Goal: Transaction & Acquisition: Purchase product/service

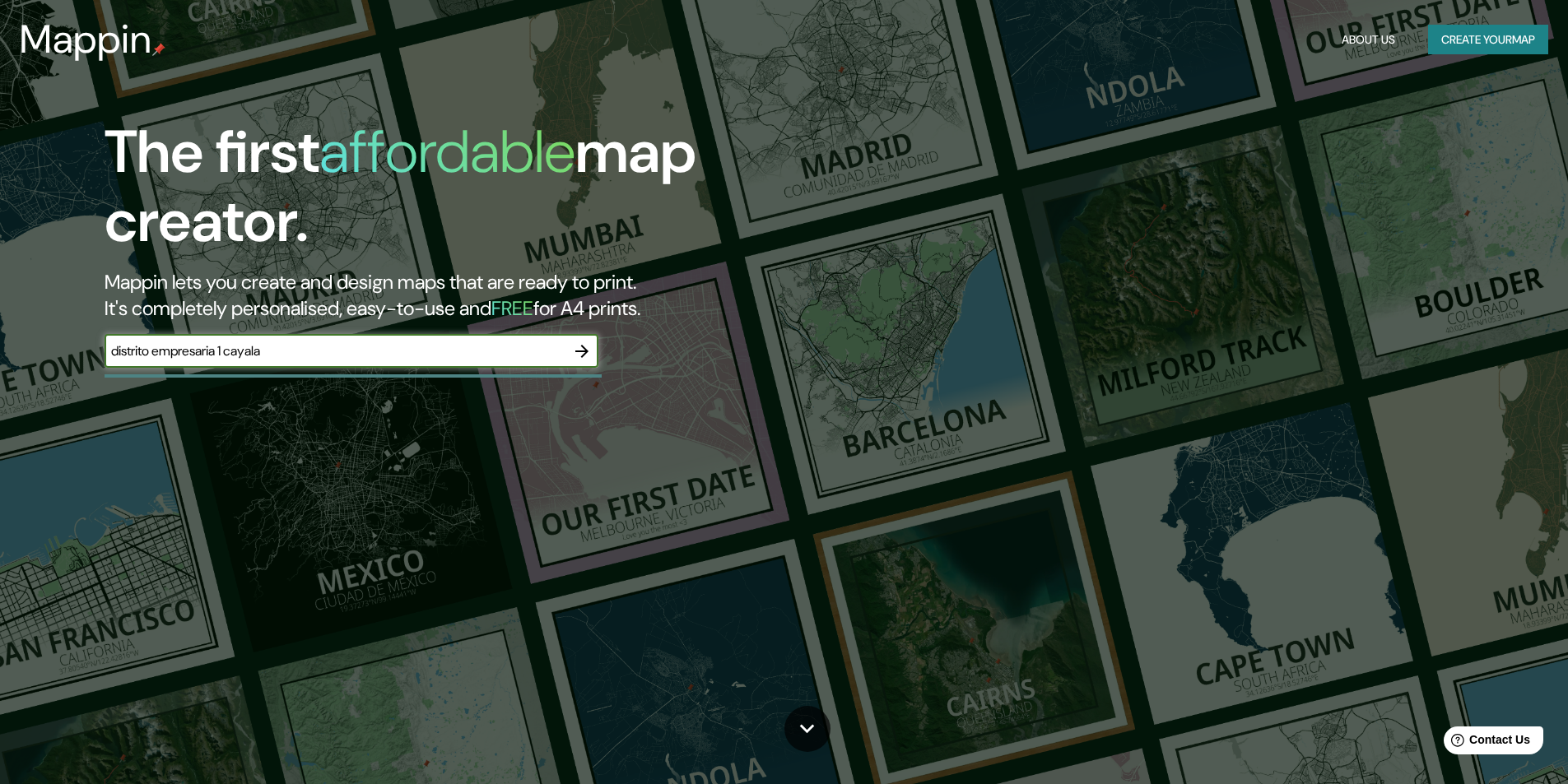
type input "distrito empresaria 1 cayala"
click at [581, 355] on icon "button" at bounding box center [582, 352] width 20 height 20
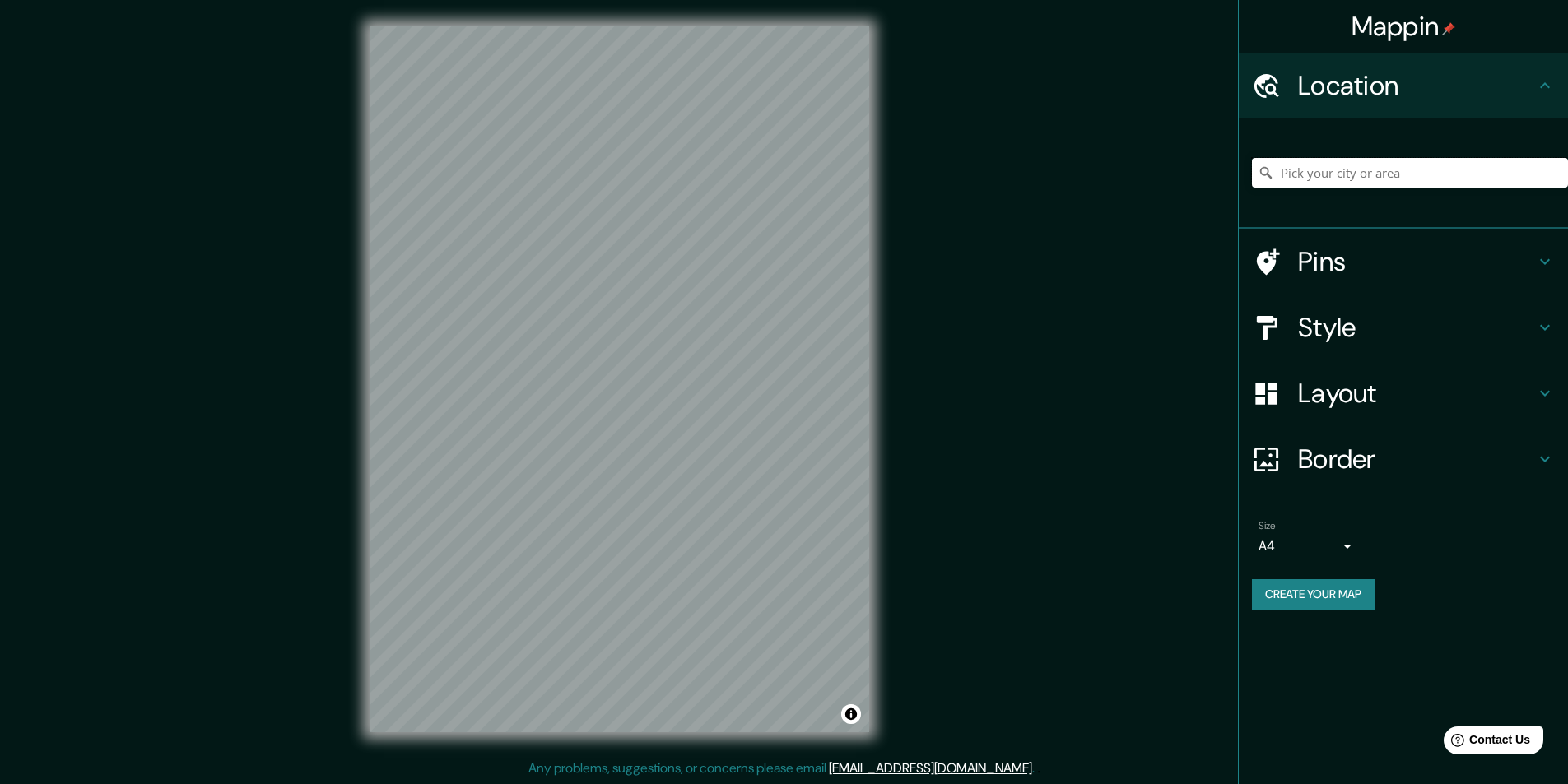
click at [1396, 174] on input "Pick your city or area" at bounding box center [1410, 173] width 316 height 30
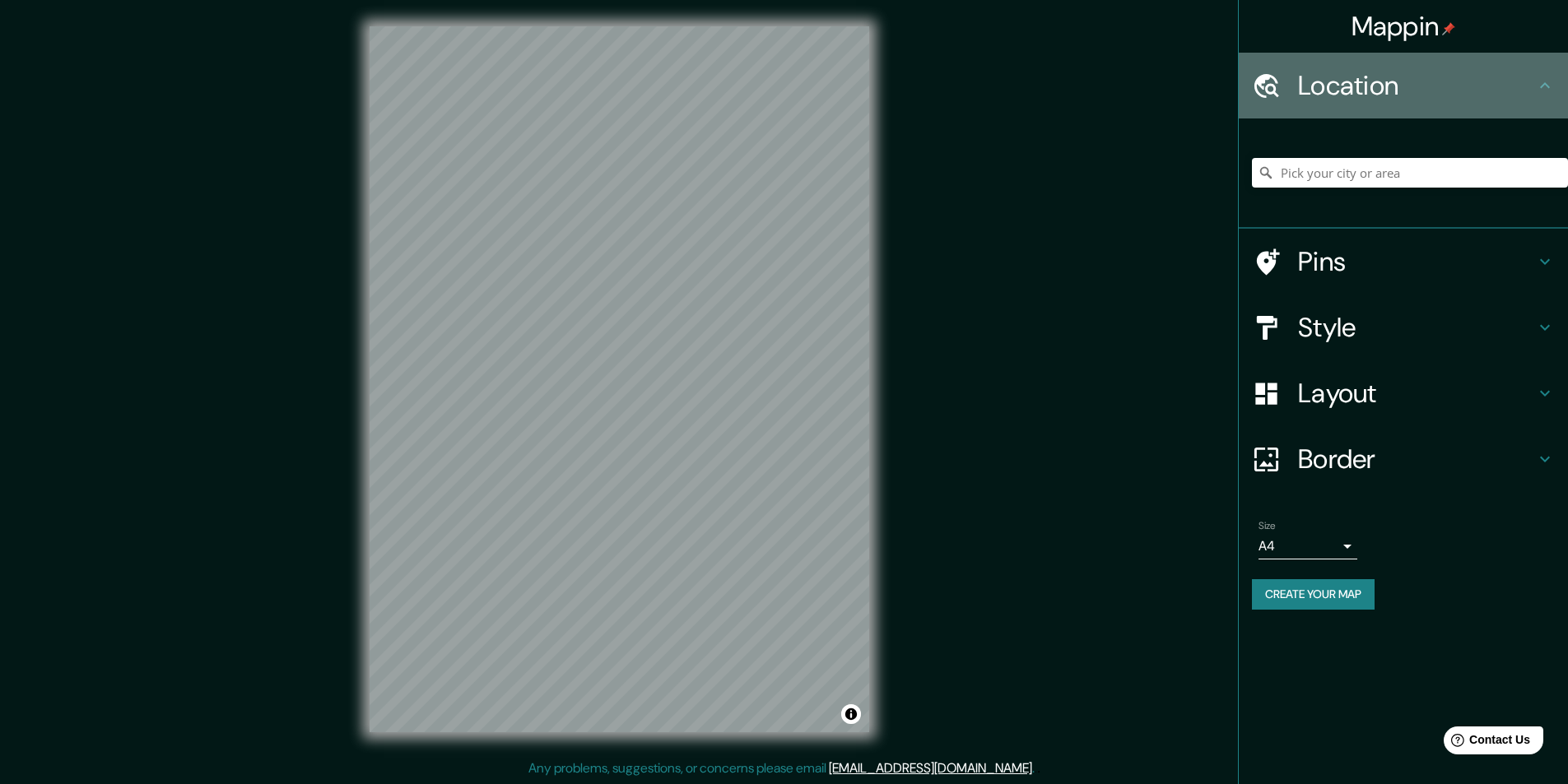
click at [1391, 90] on h4 "Location" at bounding box center [1417, 85] width 237 height 33
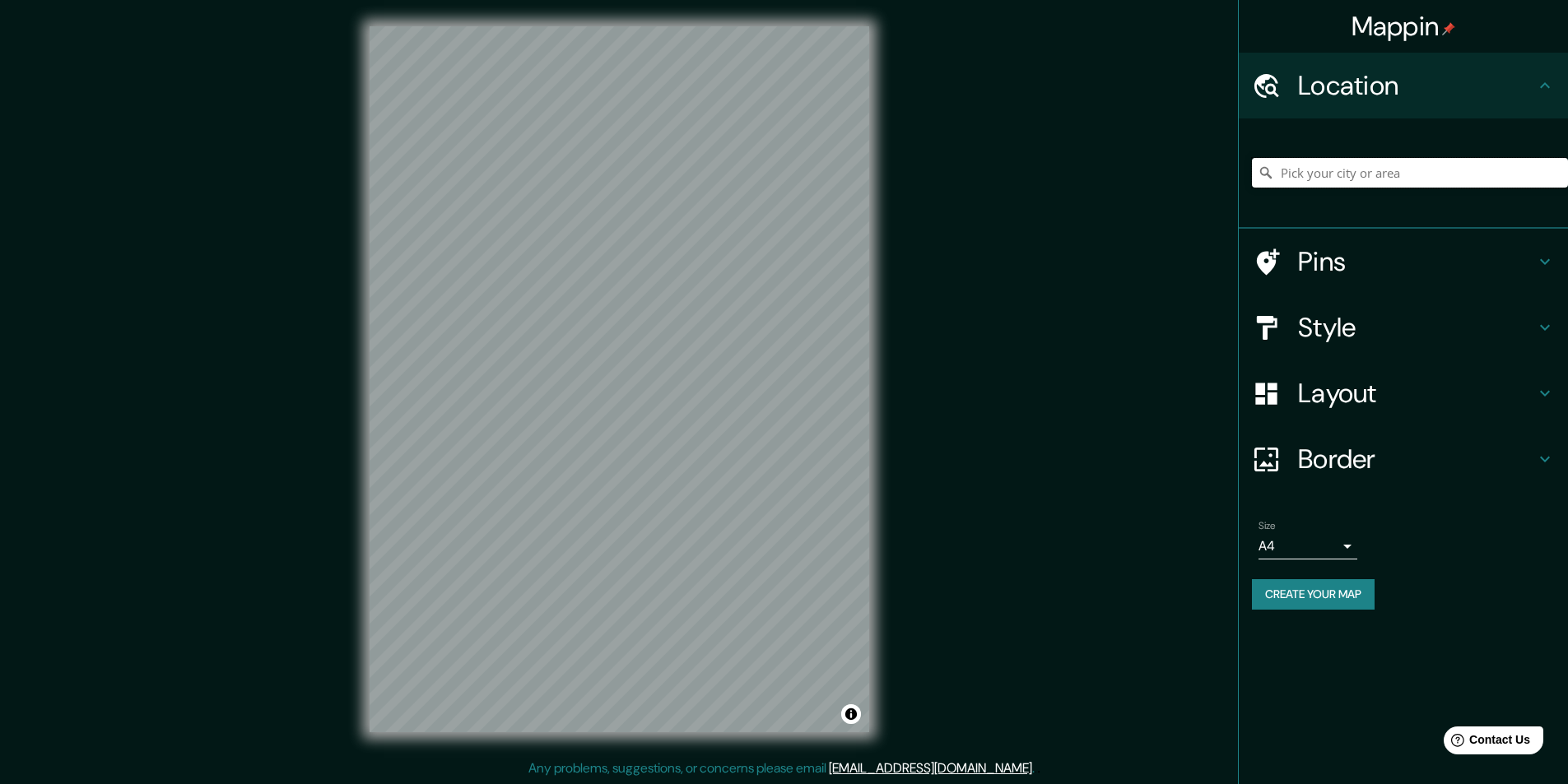
click at [1391, 179] on input "Pick your city or area" at bounding box center [1410, 173] width 316 height 30
drag, startPoint x: 1463, startPoint y: 159, endPoint x: 1447, endPoint y: 169, distance: 18.9
click at [1461, 159] on input "Circuito [STREET_ADDRESS]" at bounding box center [1410, 173] width 316 height 30
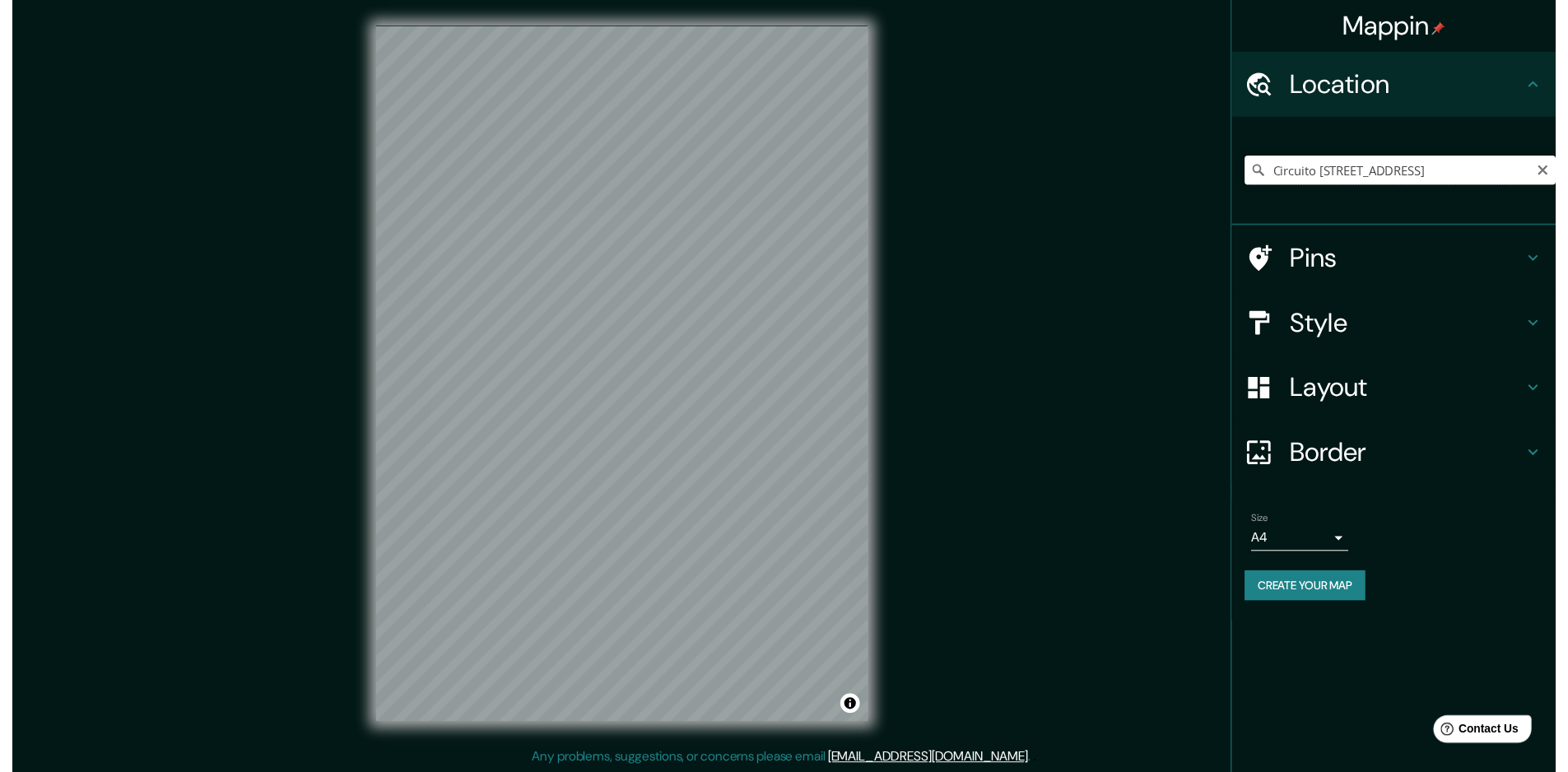
scroll to position [0, 143]
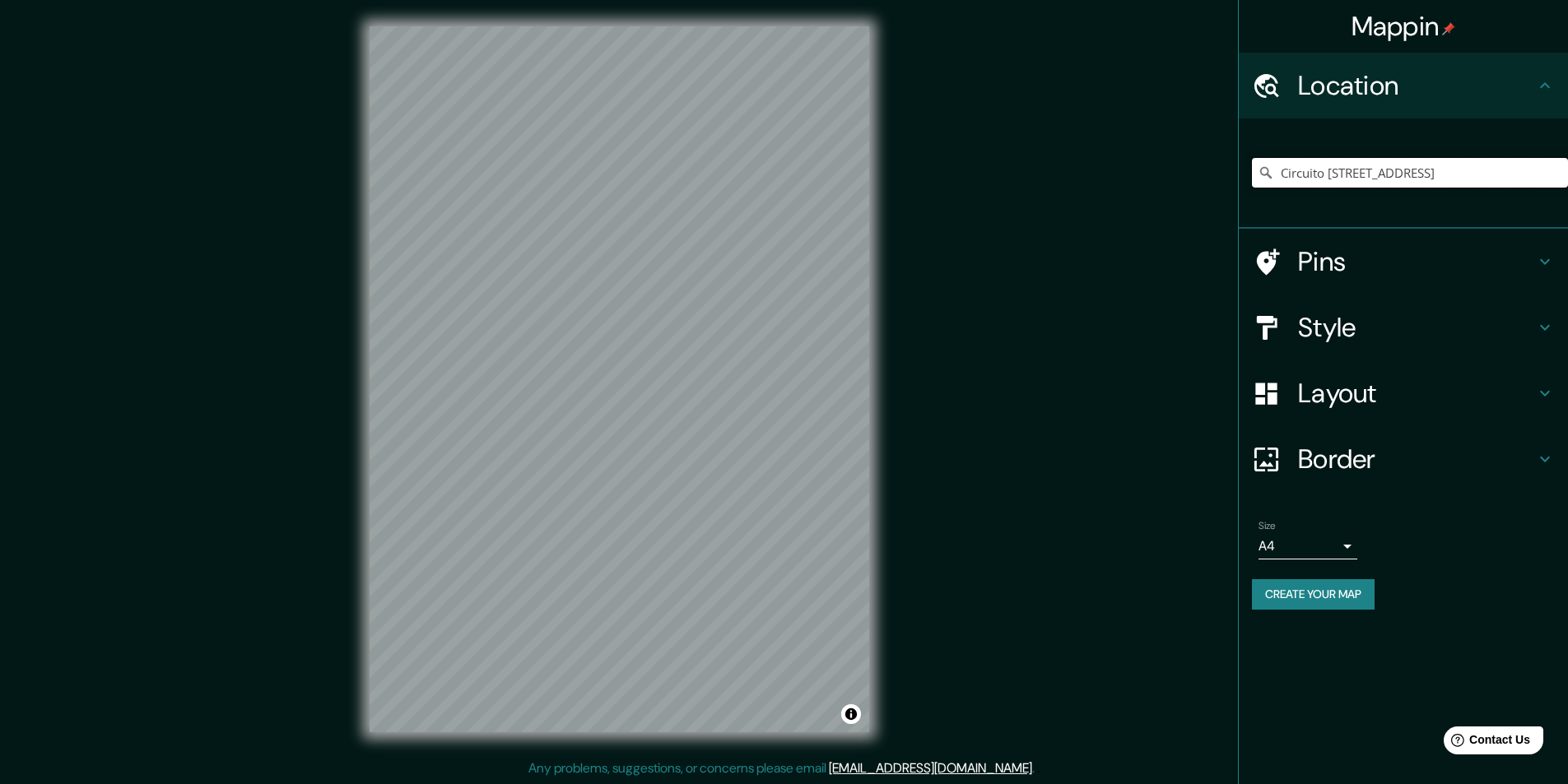
drag, startPoint x: 1404, startPoint y: 172, endPoint x: 1569, endPoint y: 179, distance: 165.1
click at [1567, 179] on html "Mappin Location Circuito Empresarial 1, 52787 [GEOGRAPHIC_DATA], [GEOGRAPHIC_DA…" at bounding box center [784, 392] width 1568 height 784
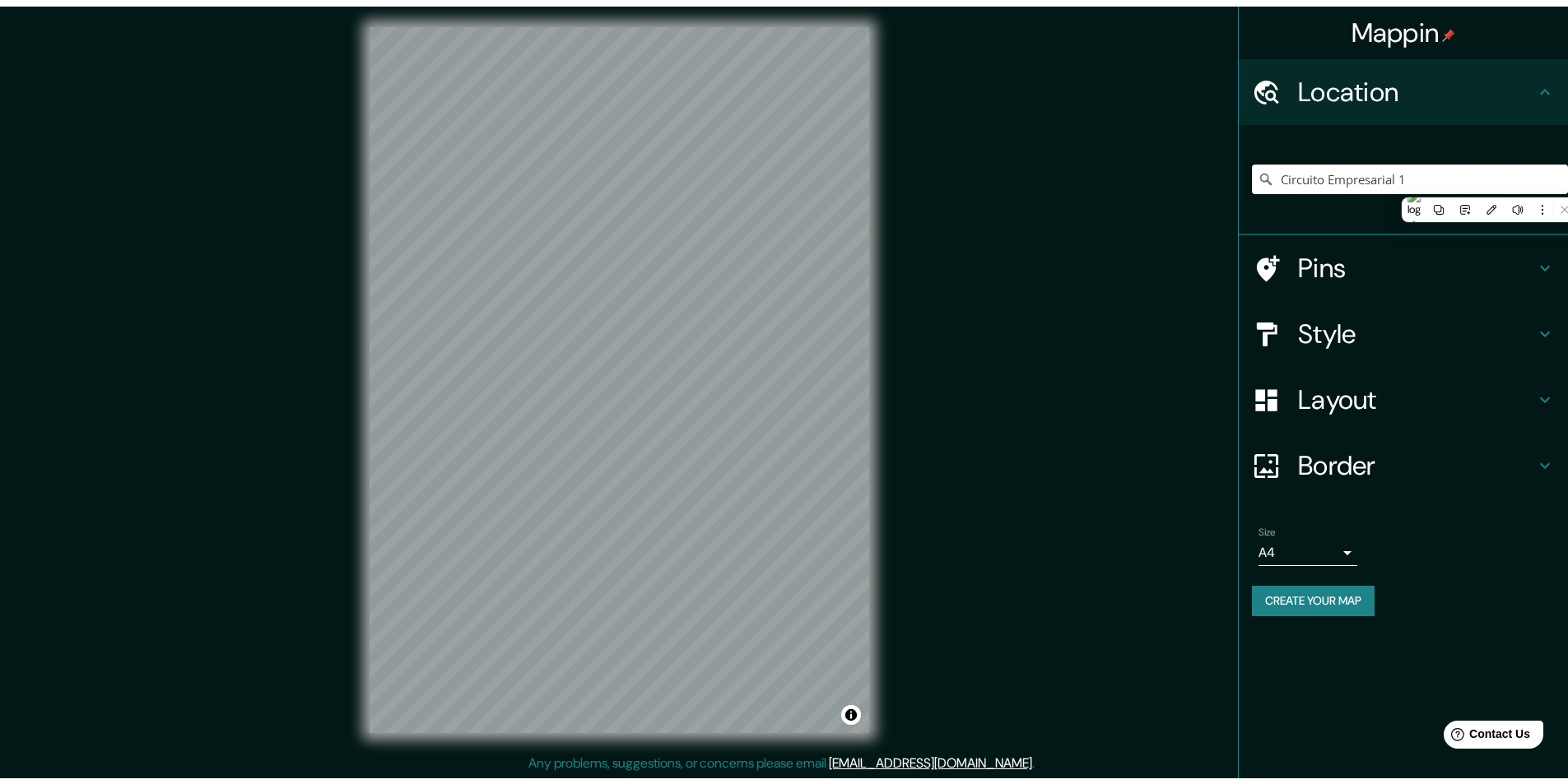
scroll to position [0, 0]
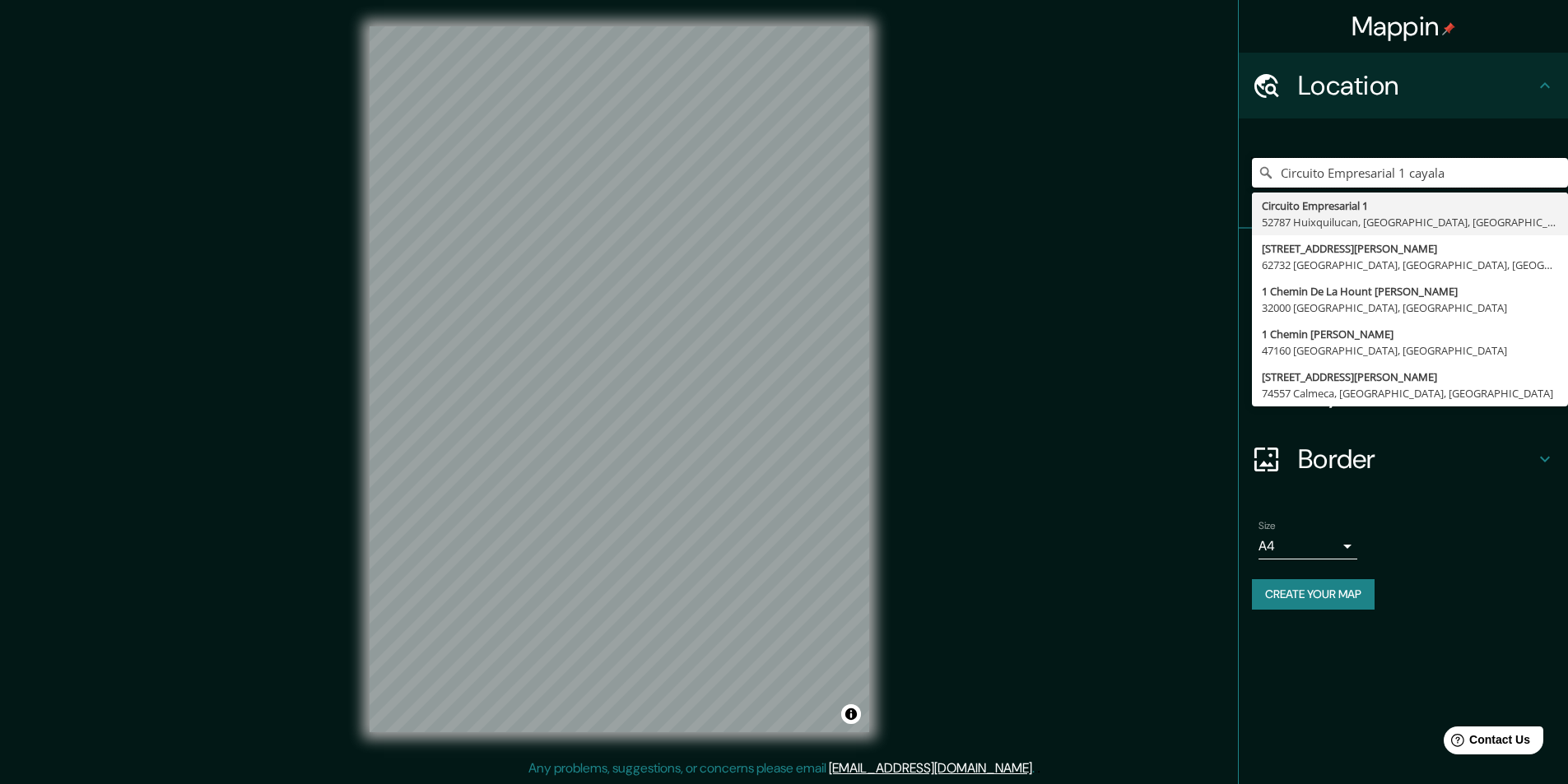
drag, startPoint x: 1406, startPoint y: 179, endPoint x: 1157, endPoint y: 190, distance: 249.2
click at [1157, 190] on div "Mappin Location Circuito Empresarial 1 cayala Circuito Empresarial 1 [GEOGRAPHI…" at bounding box center [784, 392] width 1568 height 785
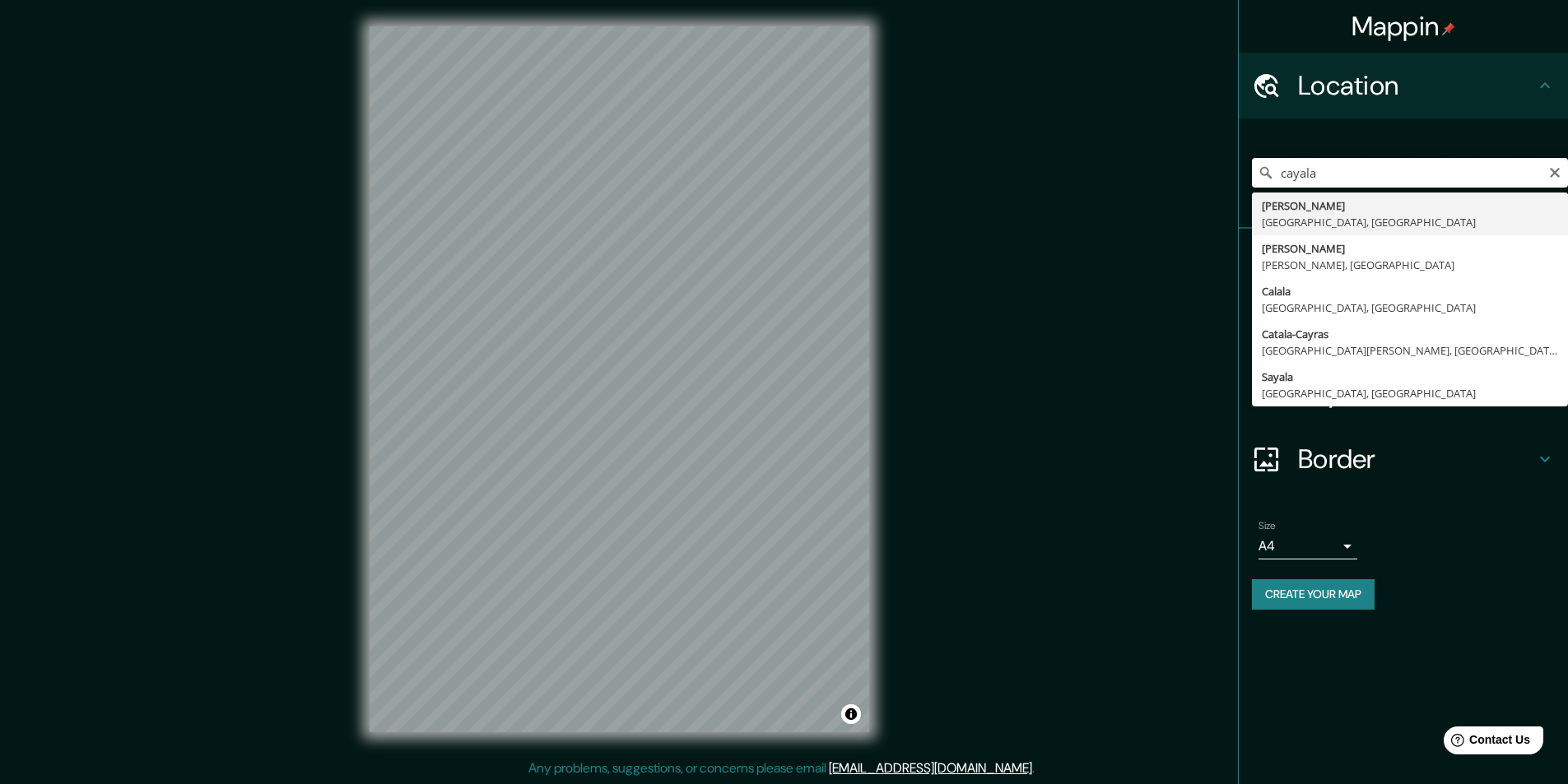
click at [1335, 183] on input "cayala" at bounding box center [1410, 173] width 316 height 30
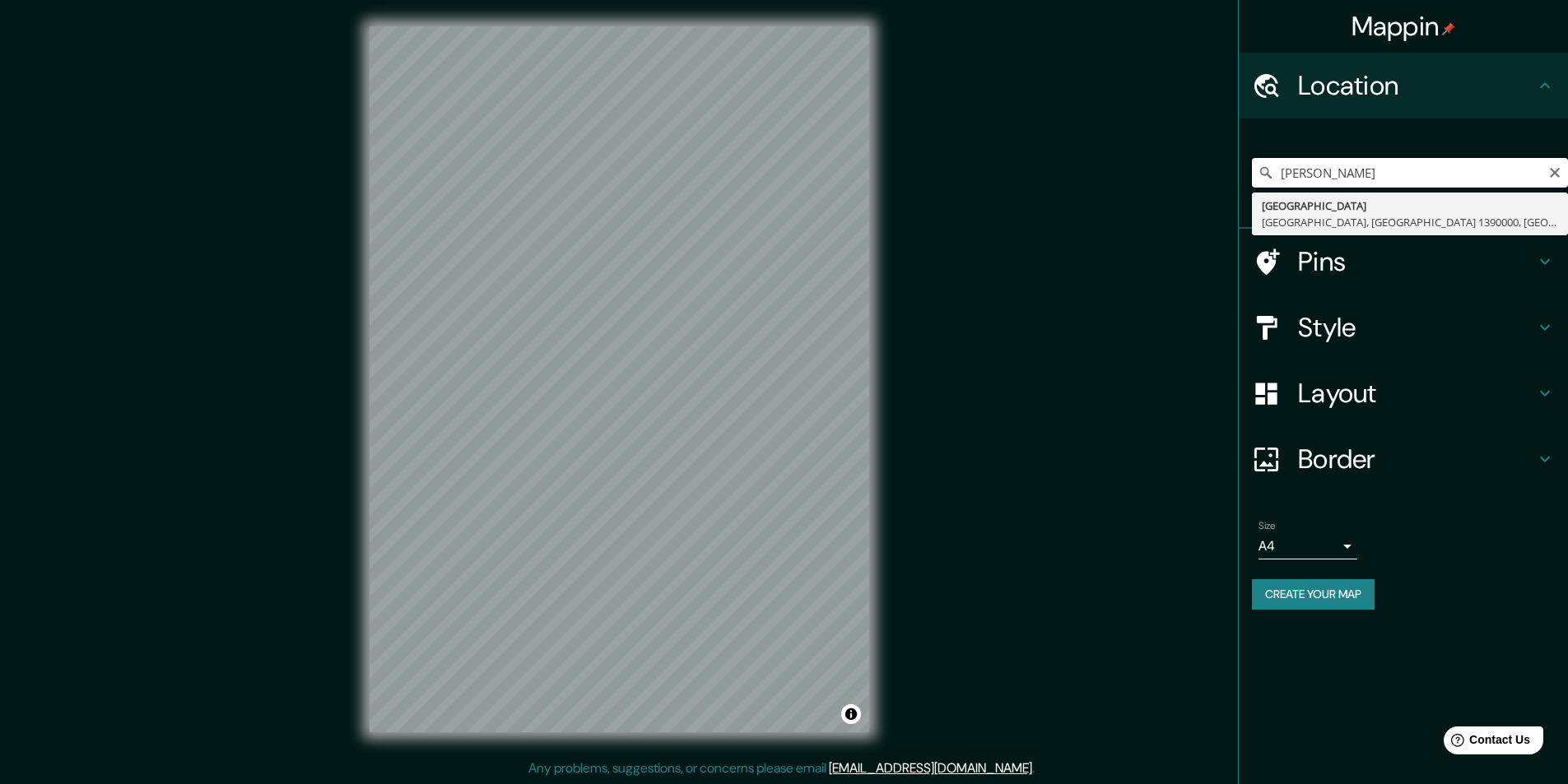
drag, startPoint x: 1462, startPoint y: 160, endPoint x: 1244, endPoint y: 178, distance: 218.7
click at [1250, 176] on div "cayala guatemaa [GEOGRAPHIC_DATA] [GEOGRAPHIC_DATA], [GEOGRAPHIC_DATA] 1390000,…" at bounding box center [1403, 174] width 329 height 111
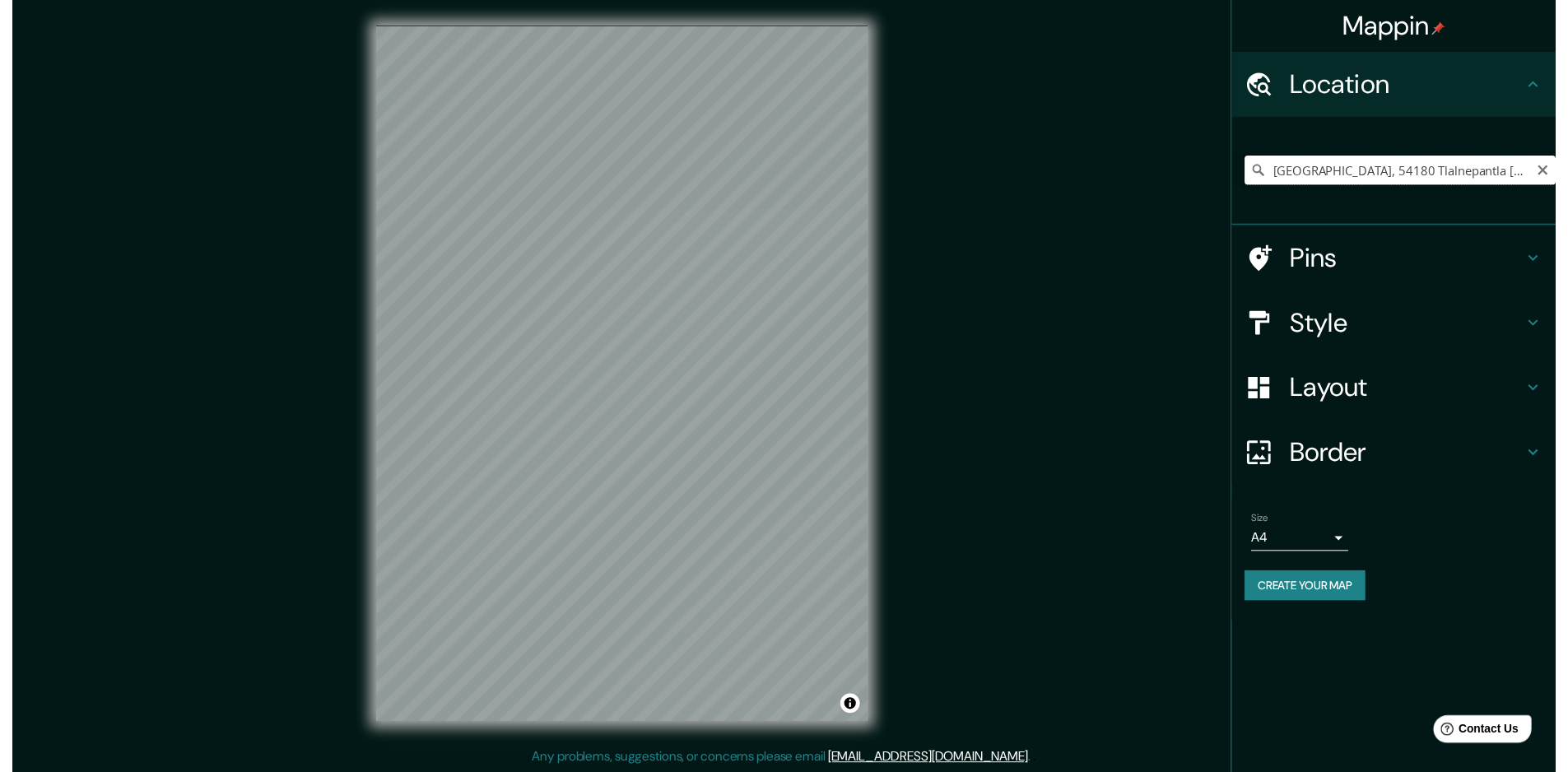
scroll to position [0, 116]
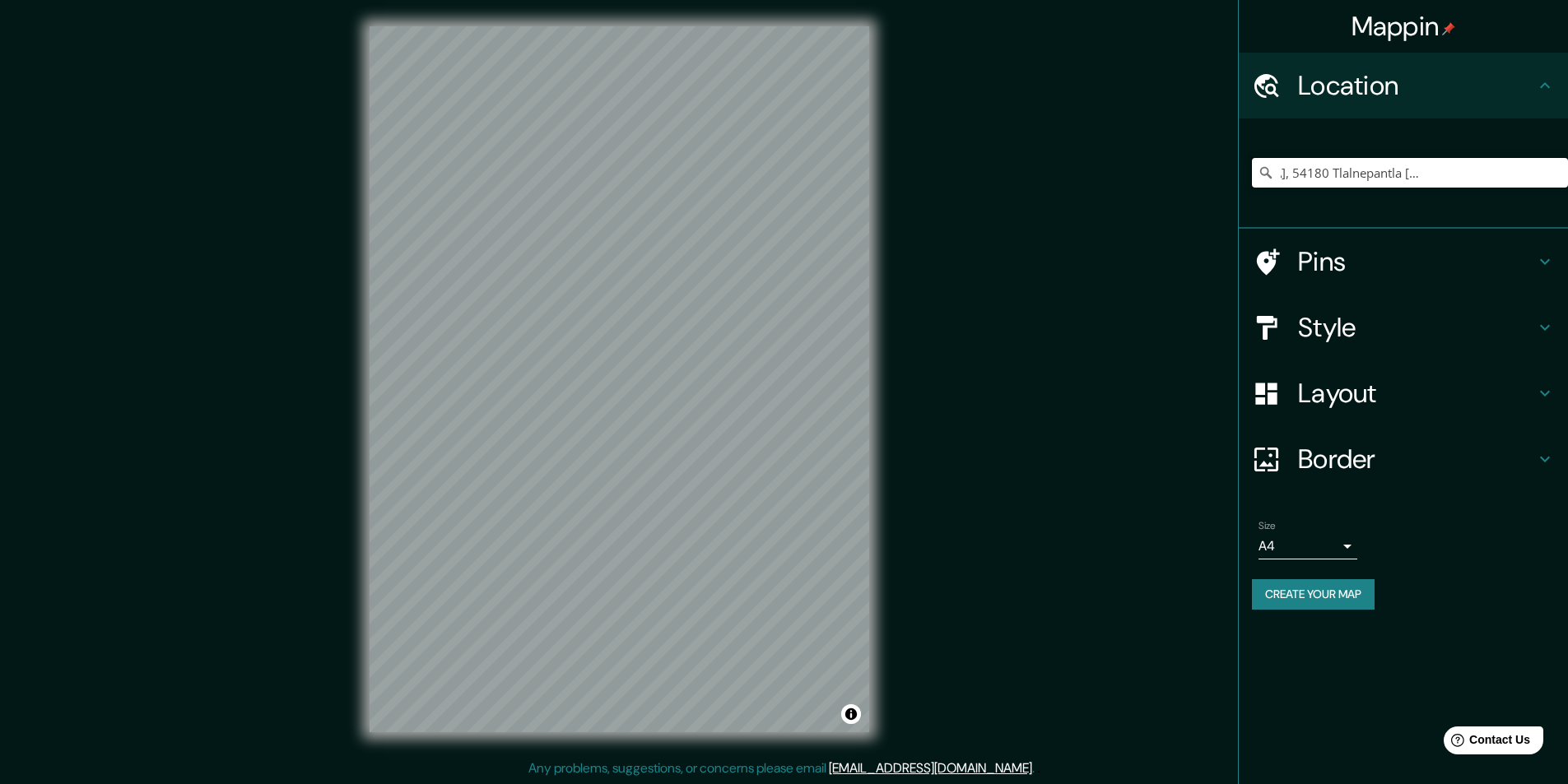
drag, startPoint x: 1347, startPoint y: 174, endPoint x: 1580, endPoint y: 168, distance: 233.1
click at [1567, 168] on html "Mappin Location [GEOGRAPHIC_DATA], [GEOGRAPHIC_DATA][PERSON_NAME] [GEOGRAPHIC_D…" at bounding box center [784, 392] width 1568 height 784
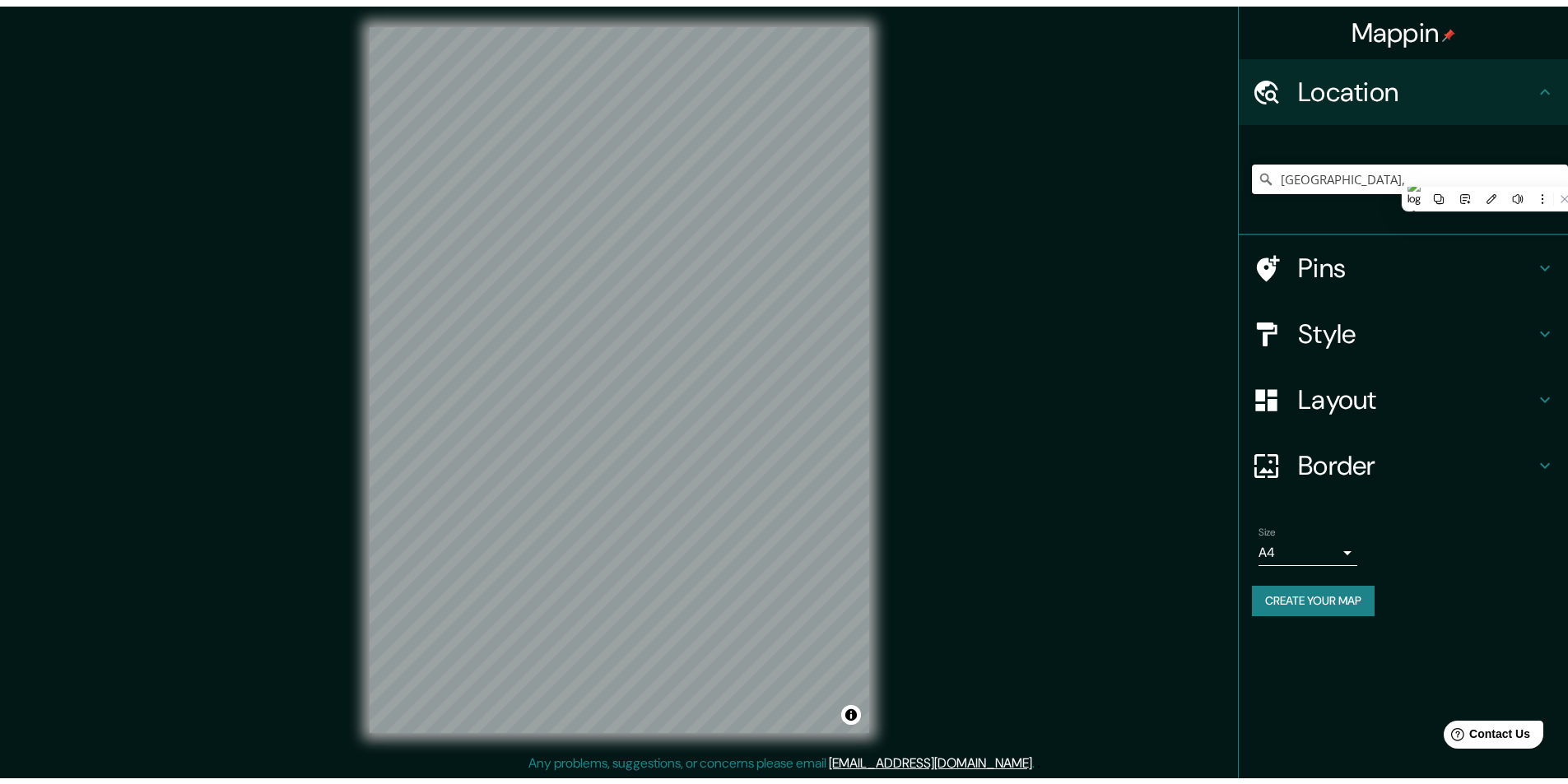
scroll to position [0, 0]
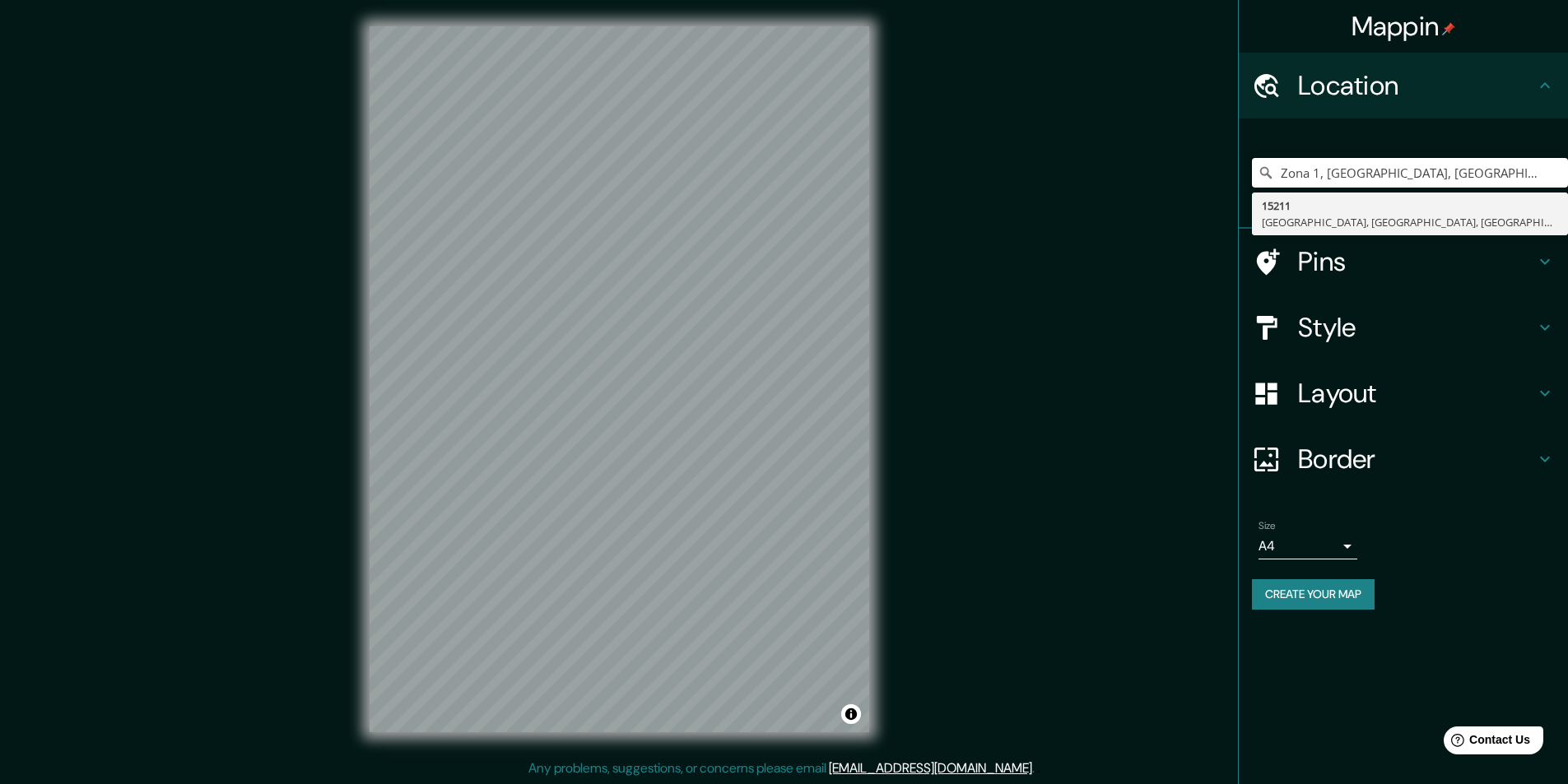
type input "Zona 1, [GEOGRAPHIC_DATA], [GEOGRAPHIC_DATA], [GEOGRAPHIC_DATA]"
